Goal: Check status: Check status

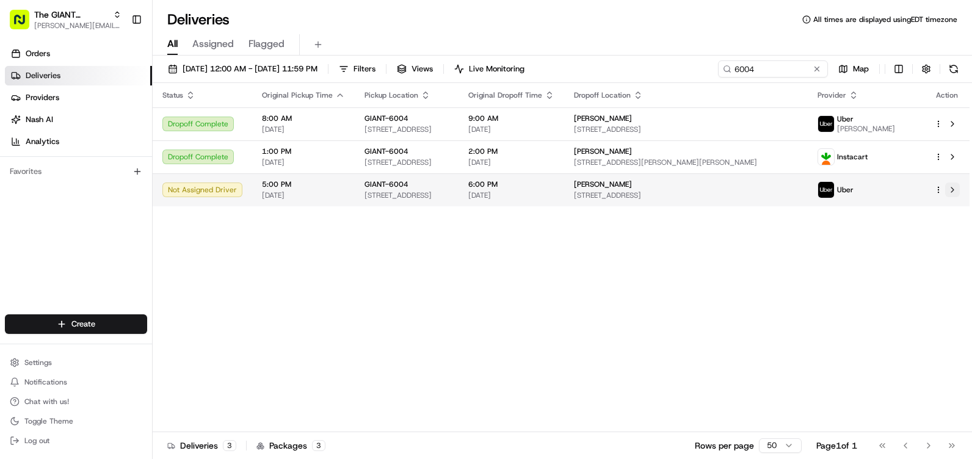
click at [954, 186] on button at bounding box center [952, 190] width 15 height 15
